Goal: Navigation & Orientation: Find specific page/section

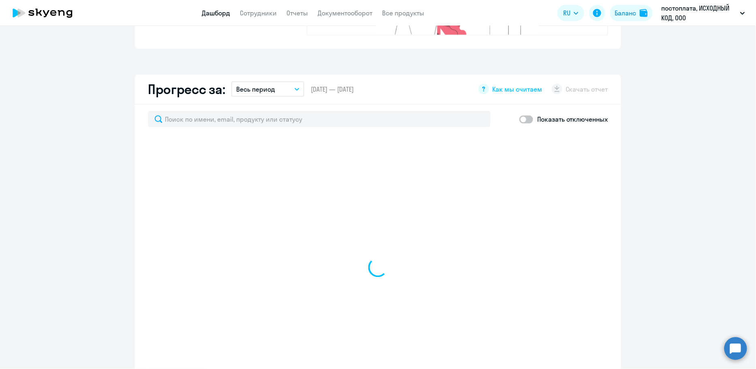
scroll to position [487, 0]
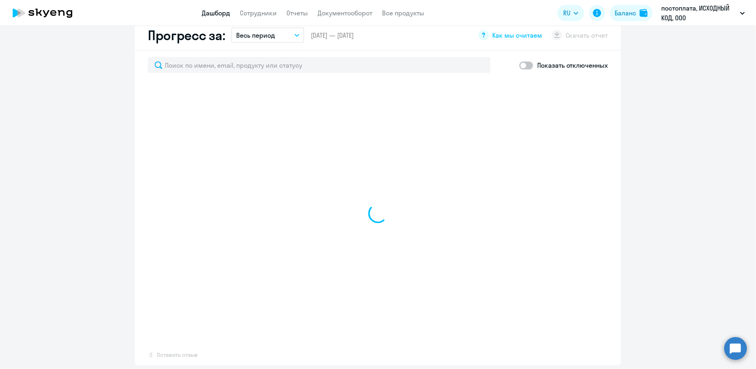
select select "30"
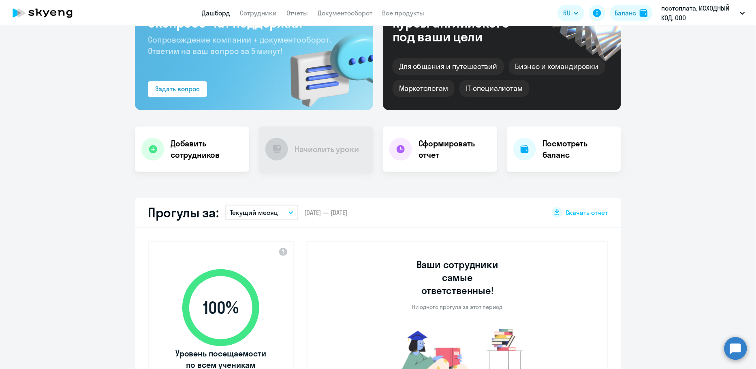
scroll to position [0, 0]
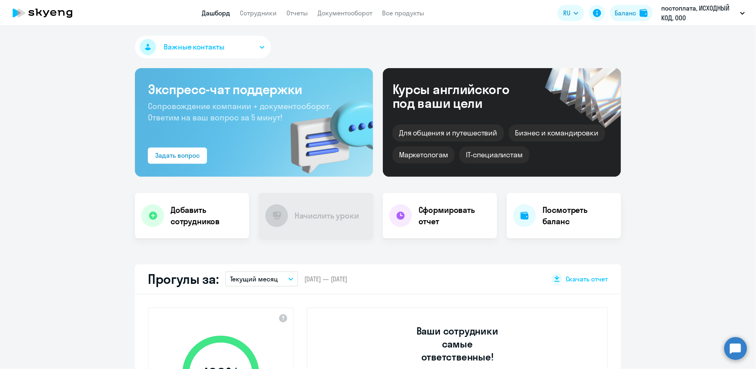
click at [363, 8] on app-header "Дашборд Сотрудники Отчеты Документооборот Все продукты Дашборд Сотрудники Отчет…" at bounding box center [378, 13] width 756 height 26
click at [361, 12] on link "Документооборот" at bounding box center [345, 13] width 55 height 8
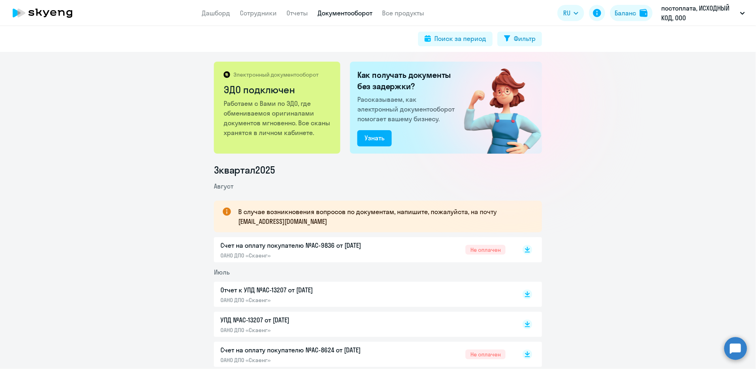
scroll to position [90, 0]
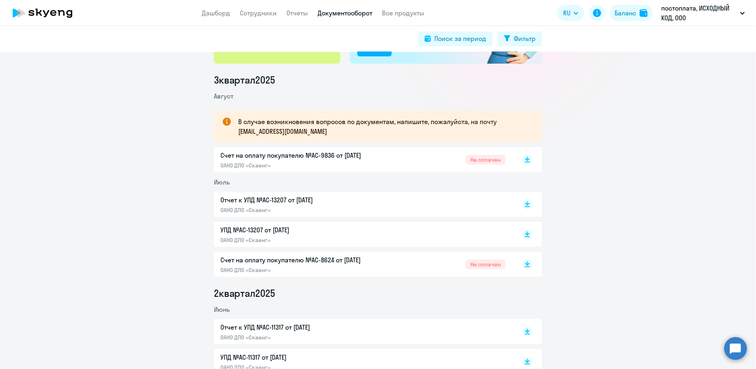
click at [733, 346] on circle at bounding box center [735, 348] width 23 height 23
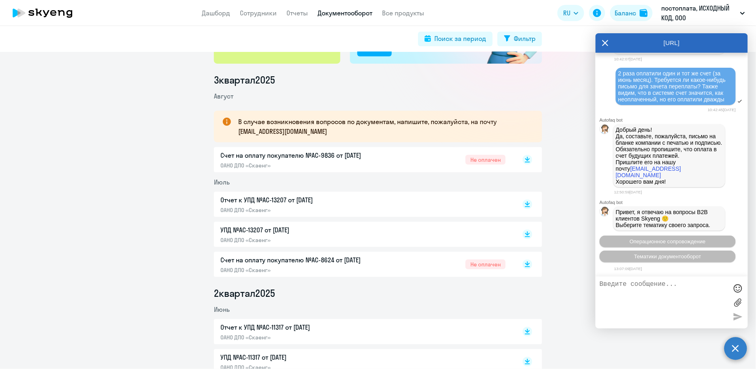
scroll to position [7657, 0]
type textarea "добрый день! подскажите,"
click at [660, 290] on textarea "добрый день! подскажите," at bounding box center [664, 302] width 128 height 44
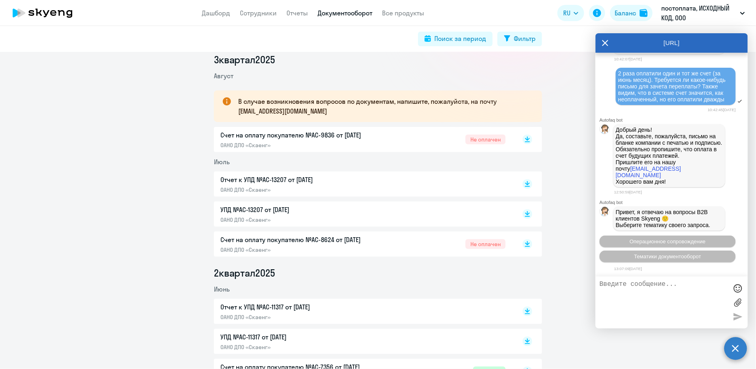
scroll to position [112, 0]
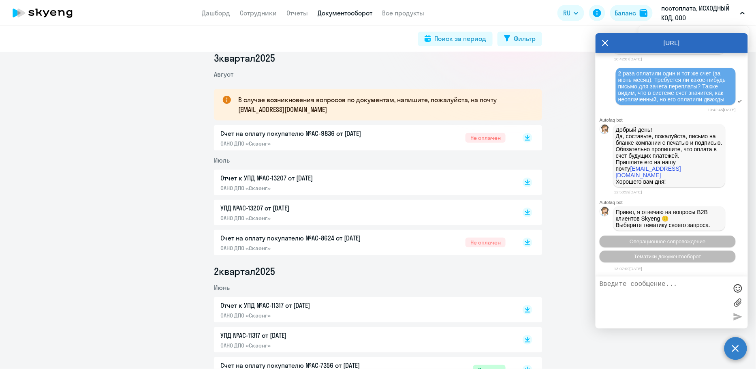
click at [604, 40] on icon at bounding box center [605, 42] width 6 height 19
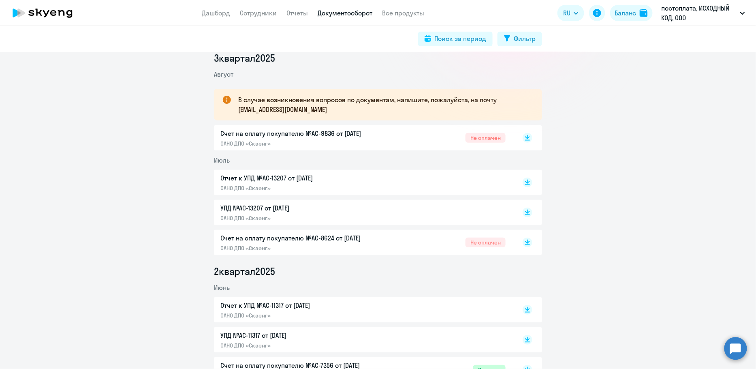
scroll to position [0, 0]
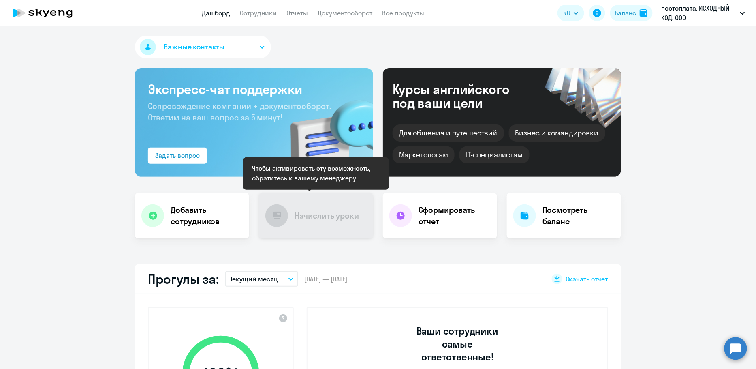
select select "30"
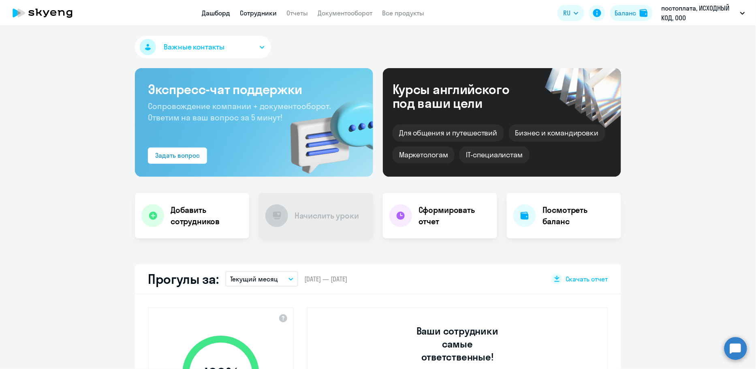
click at [253, 11] on link "Сотрудники" at bounding box center [258, 13] width 37 height 8
select select "30"
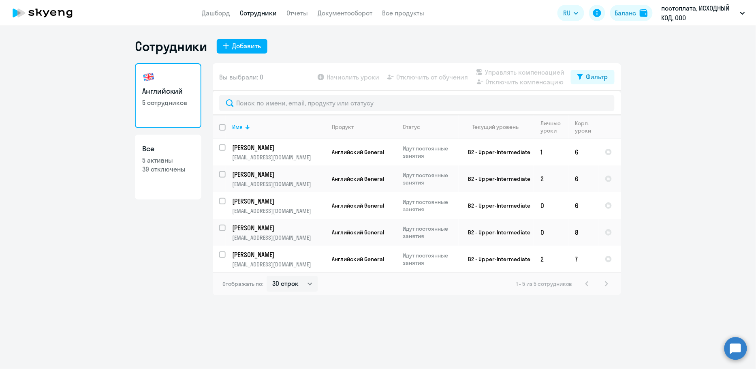
click at [220, 4] on app-header "Дашборд Сотрудники Отчеты Документооборот Все продукты Дашборд Сотрудники Отчет…" at bounding box center [378, 13] width 756 height 26
click at [220, 14] on link "Дашборд" at bounding box center [216, 13] width 28 height 8
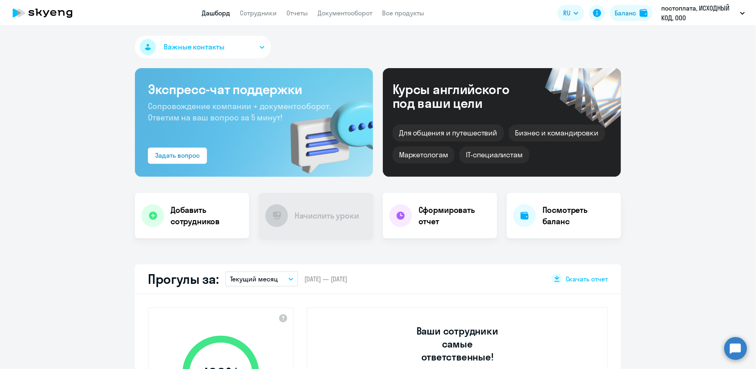
select select "30"
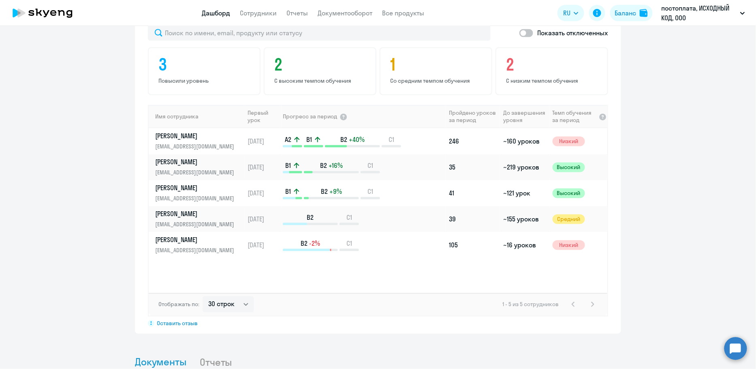
scroll to position [532, 0]
